Goal: Check status: Check status

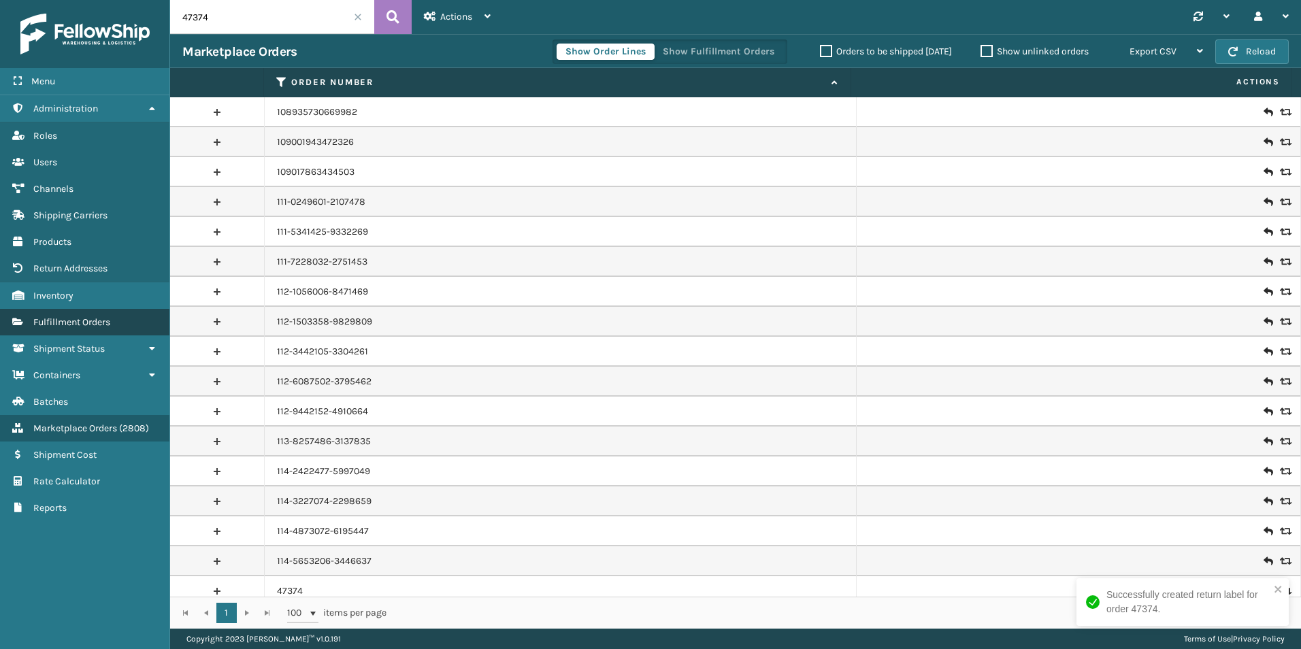
click at [86, 324] on span "Fulfillment Orders" at bounding box center [71, 322] width 77 height 12
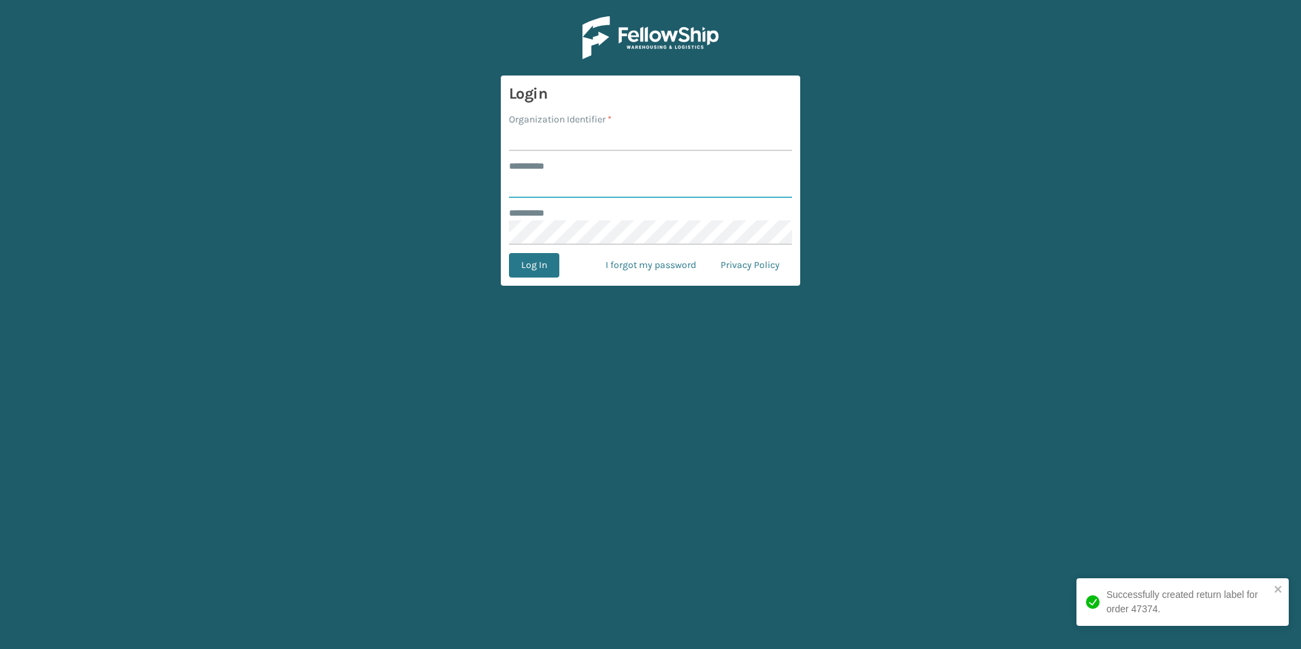
type input "******"
click at [555, 135] on input "Organization Identifier *" at bounding box center [650, 139] width 283 height 24
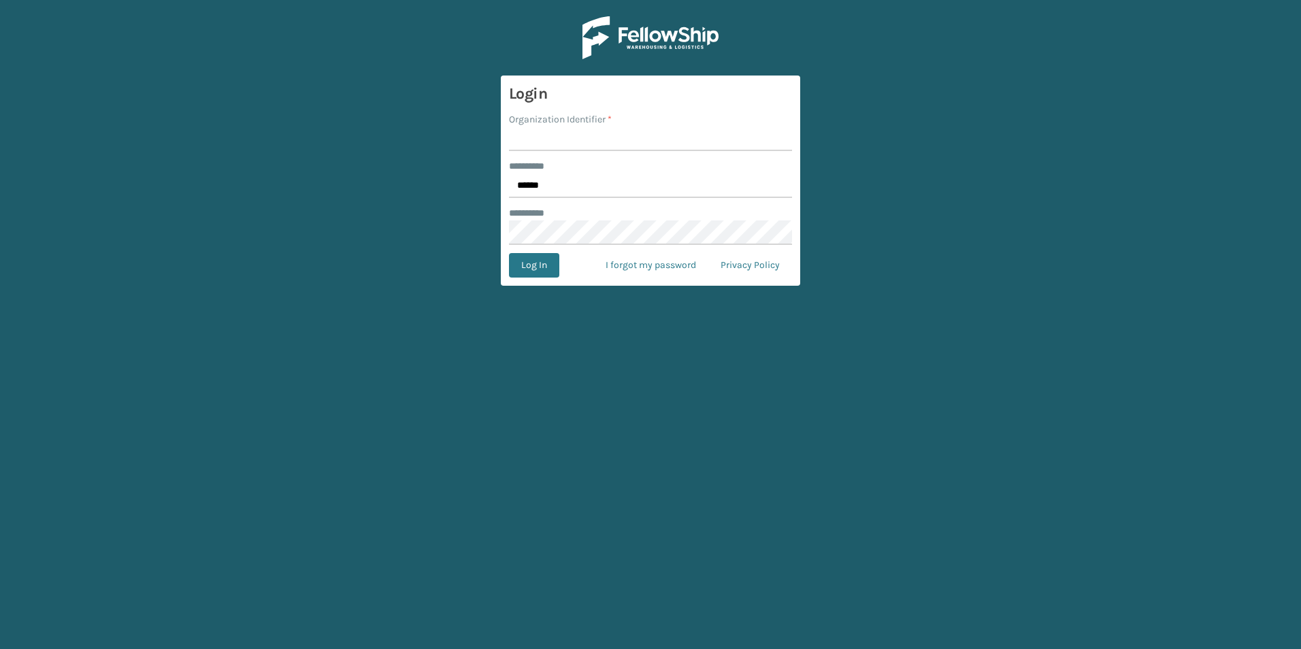
type input "[PERSON_NAME]"
click at [536, 267] on button "Log In" at bounding box center [534, 265] width 50 height 24
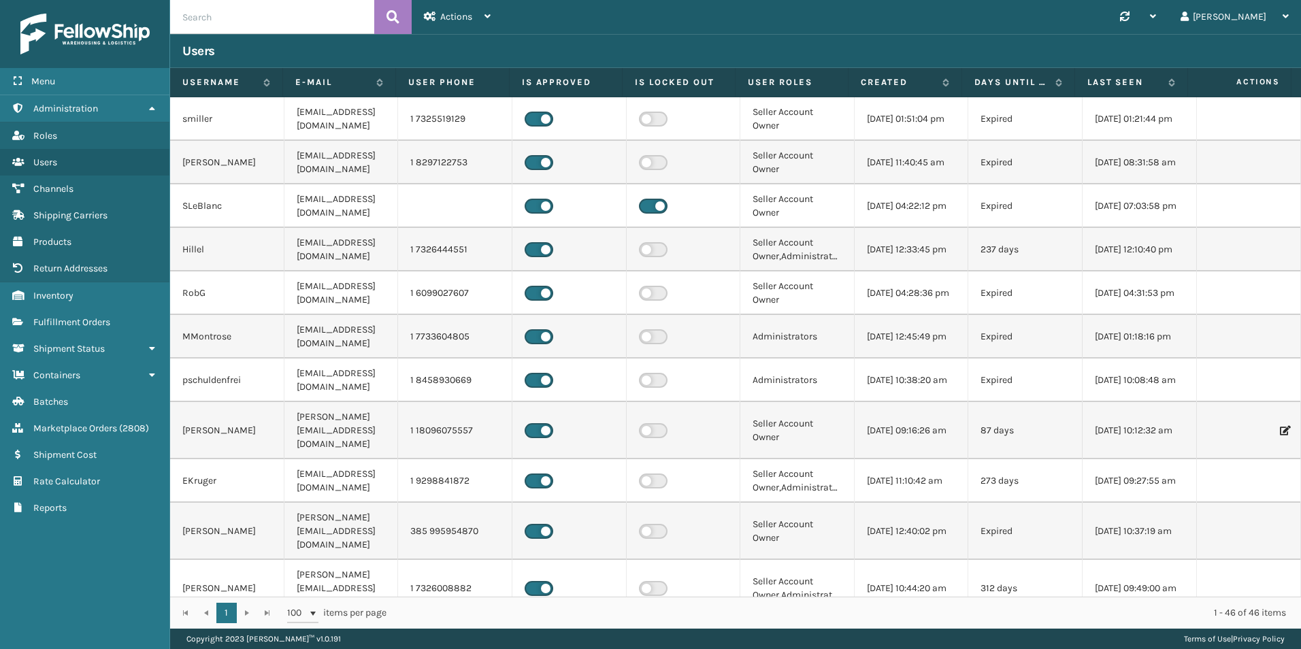
click at [237, 14] on input "text" at bounding box center [272, 17] width 204 height 34
paste input "129028373132766"
type input "129028373132766"
click at [387, 10] on icon at bounding box center [392, 17] width 13 height 20
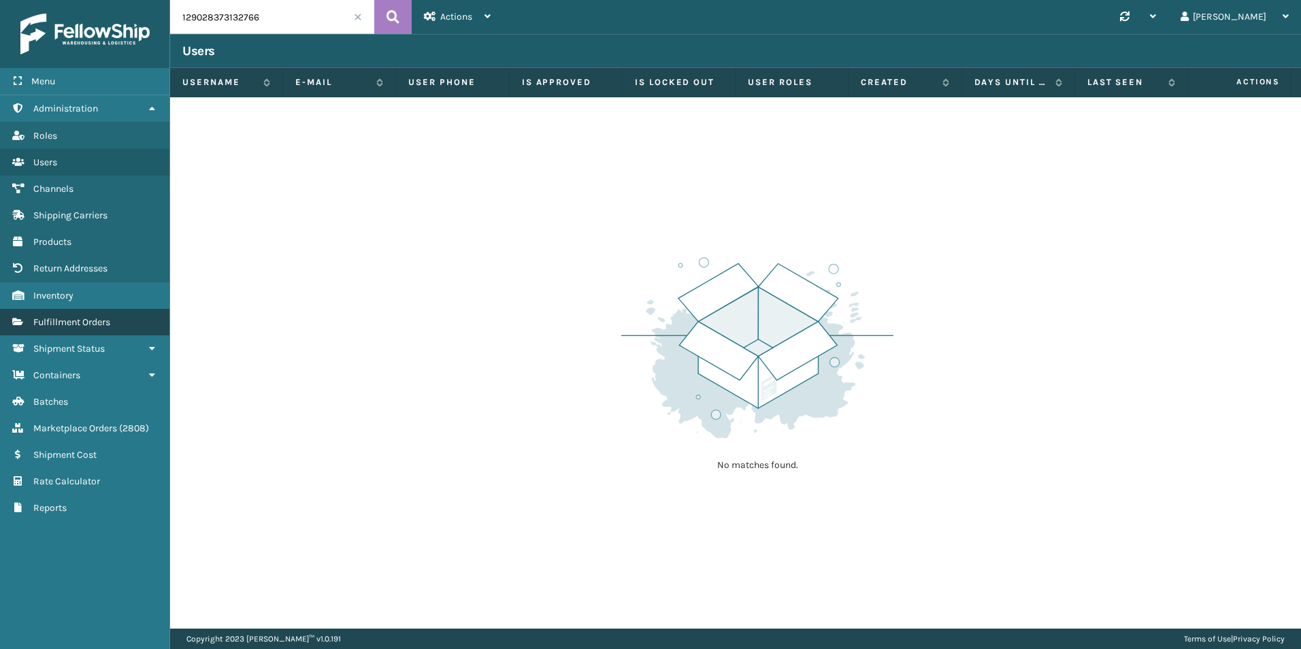
click at [83, 326] on span "Fulfillment Orders" at bounding box center [71, 322] width 77 height 12
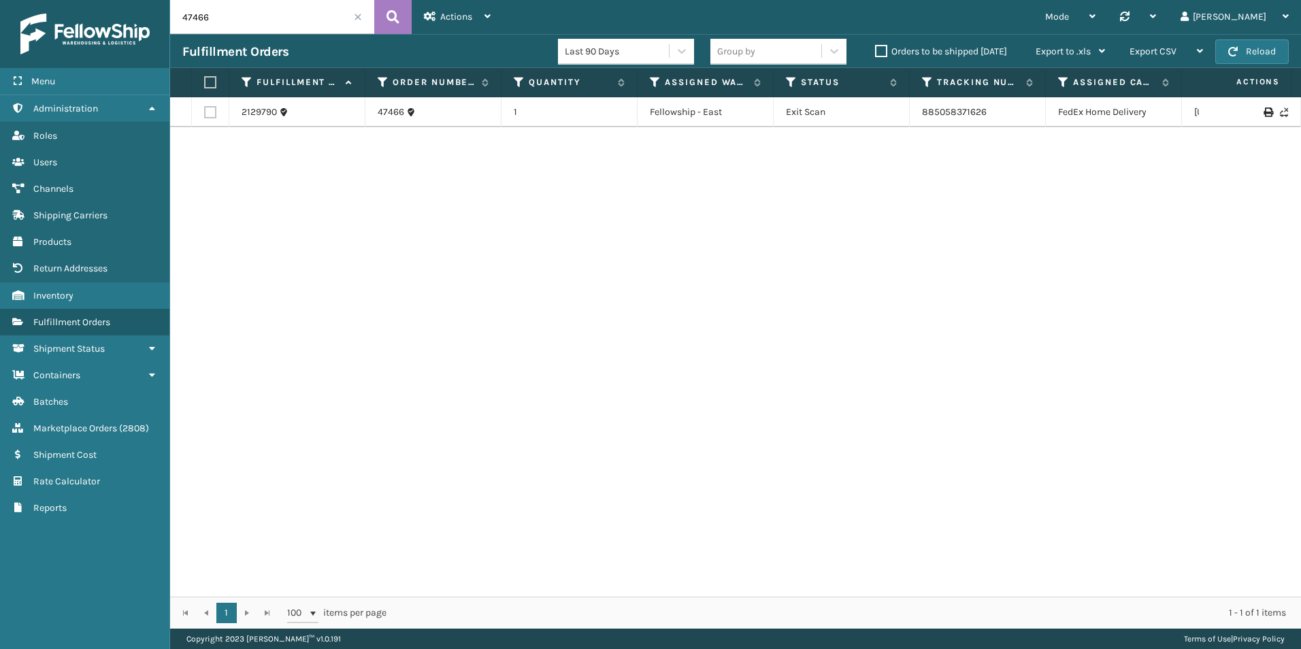
click at [274, 19] on input "47466" at bounding box center [272, 17] width 204 height 34
paste input "1290283731327"
type input "129028373132766"
click at [394, 11] on icon at bounding box center [392, 17] width 13 height 20
